Goal: Information Seeking & Learning: Find specific page/section

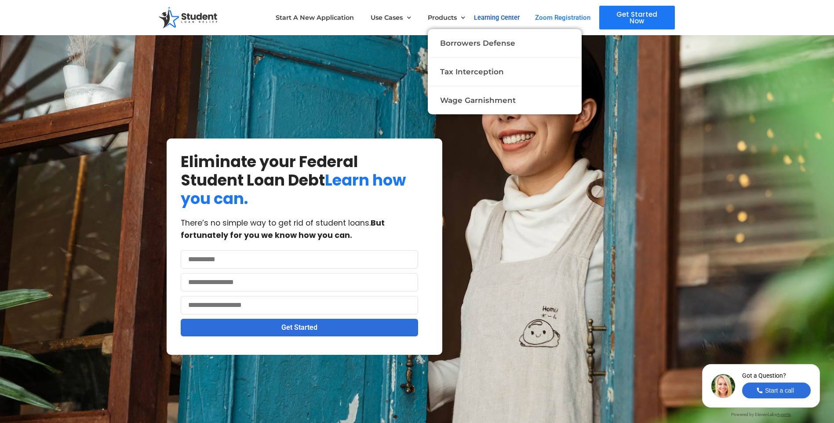
click at [497, 17] on link "Learning Center" at bounding box center [497, 17] width 46 height 7
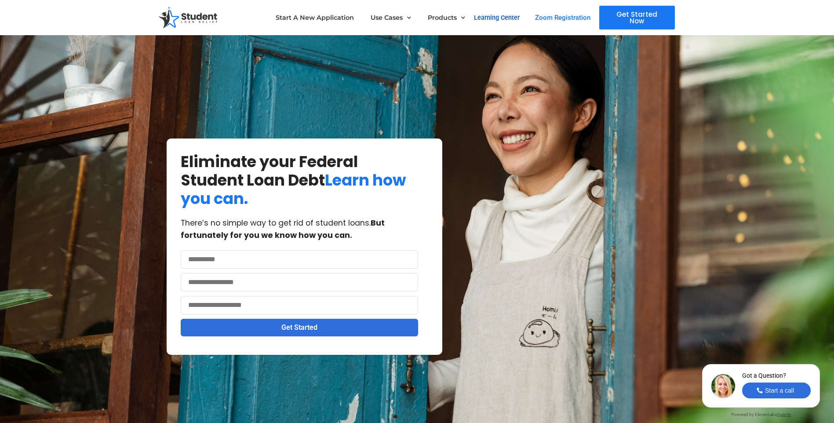
click at [496, 17] on link "Learning Center" at bounding box center [497, 17] width 46 height 7
click at [561, 17] on span "Zoom Registration" at bounding box center [562, 18] width 55 height 7
click at [502, 21] on link "Learning Center" at bounding box center [497, 17] width 46 height 7
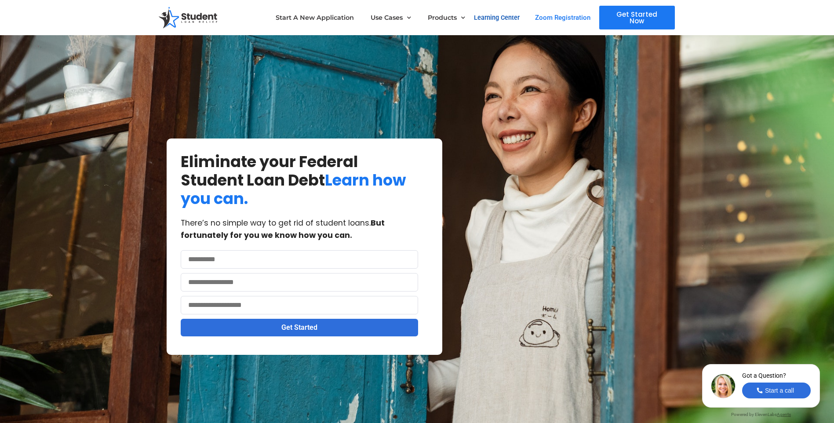
click at [502, 21] on link "Learning Center" at bounding box center [497, 17] width 46 height 7
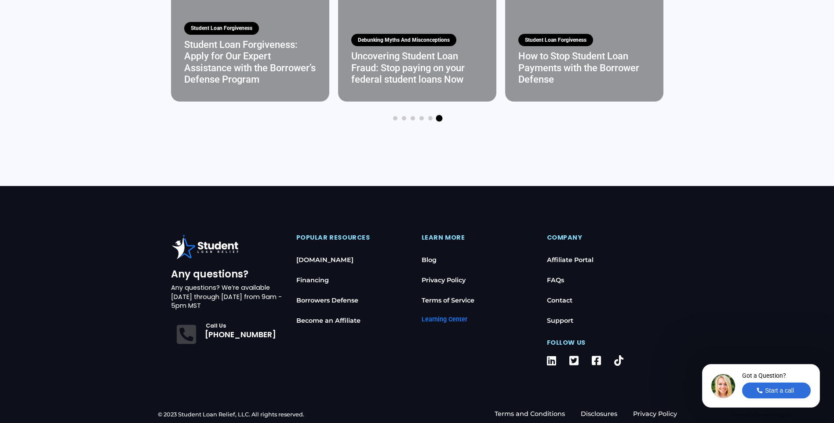
scroll to position [2231, 0]
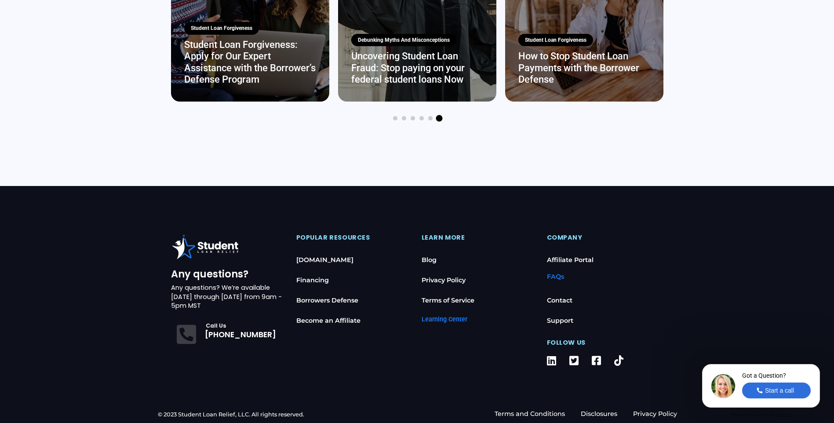
click at [552, 280] on link "FAQs" at bounding box center [605, 276] width 116 height 20
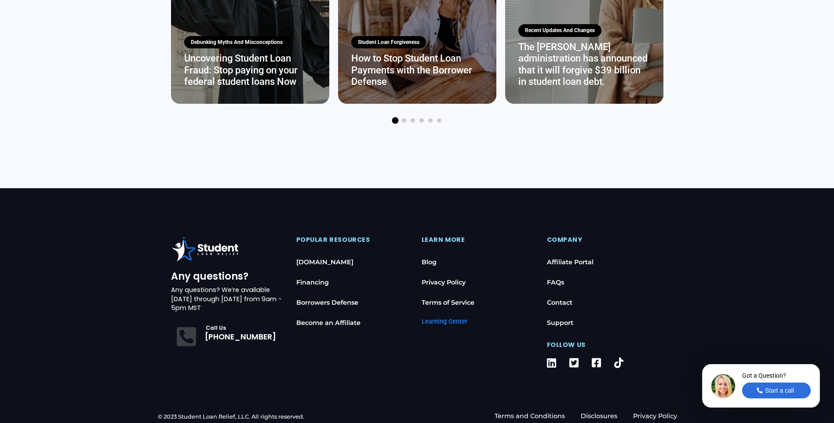
scroll to position [2231, 0]
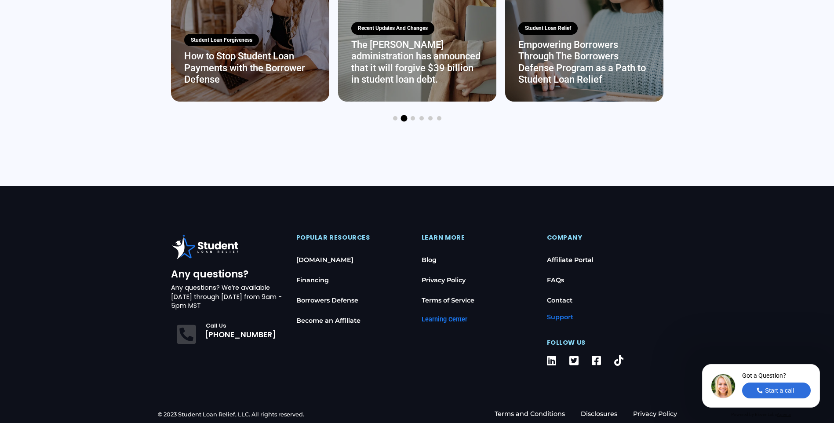
click at [559, 317] on link "Support" at bounding box center [605, 317] width 116 height 20
